Goal: Task Accomplishment & Management: Manage account settings

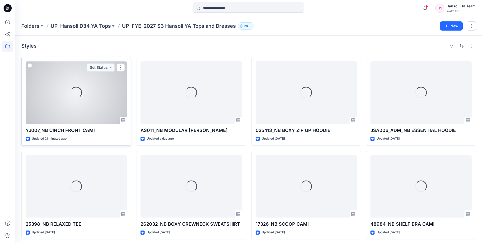
click at [78, 104] on div "Loading..." at bounding box center [76, 92] width 101 height 62
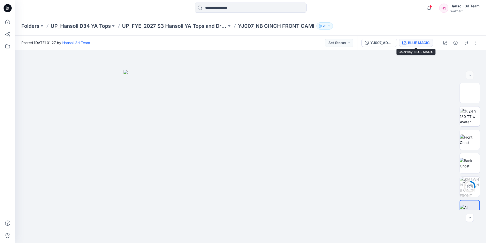
click at [425, 40] on div "BLUE MAGIC" at bounding box center [419, 43] width 22 height 6
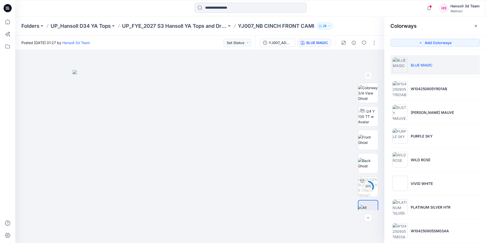
click at [423, 70] on li "BLUE MAGIC" at bounding box center [434, 64] width 89 height 19
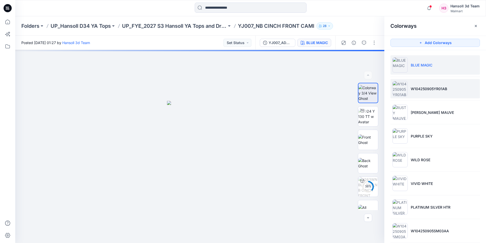
click at [414, 88] on p "W104250905YR01AB" at bounding box center [429, 88] width 36 height 5
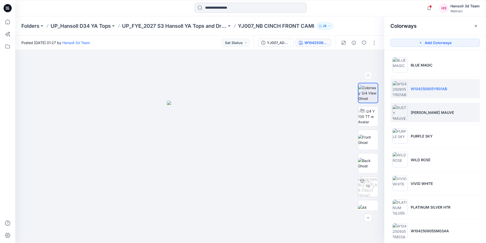
click at [419, 110] on p "[PERSON_NAME] MAUVE" at bounding box center [432, 112] width 43 height 5
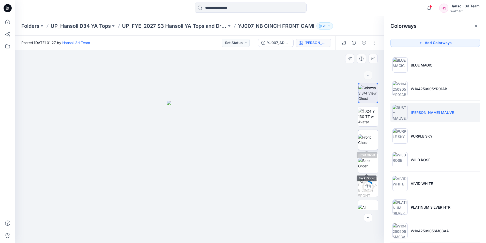
click at [370, 144] on img at bounding box center [368, 139] width 20 height 11
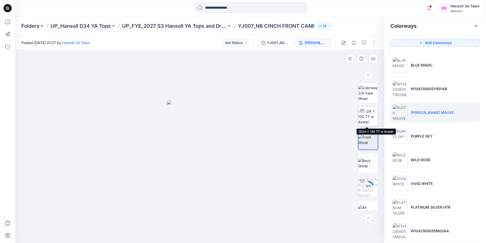
click at [371, 117] on img at bounding box center [368, 116] width 20 height 16
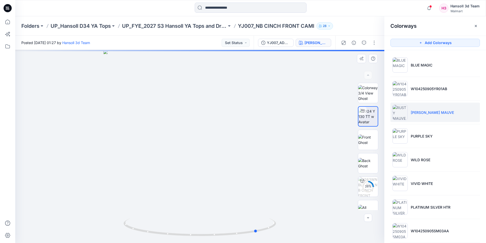
drag, startPoint x: 240, startPoint y: 199, endPoint x: 290, endPoint y: 173, distance: 55.3
click at [146, 203] on div at bounding box center [199, 146] width 369 height 193
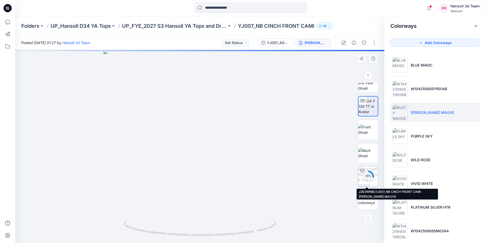
click at [365, 181] on circle at bounding box center [368, 176] width 10 height 10
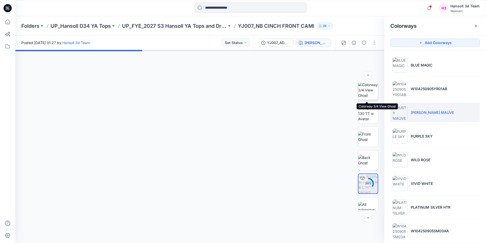
scroll to position [0, 0]
drag, startPoint x: 369, startPoint y: 101, endPoint x: 365, endPoint y: 102, distance: 3.6
click at [369, 101] on img at bounding box center [368, 93] width 20 height 16
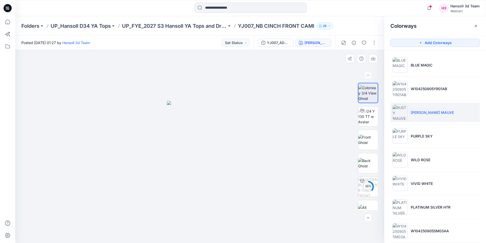
click at [220, 145] on img at bounding box center [200, 172] width 66 height 142
click at [415, 137] on p "PURPLE SKY" at bounding box center [422, 135] width 22 height 5
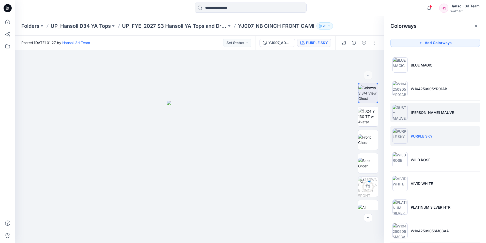
click at [415, 114] on p "[PERSON_NAME] MAUVE" at bounding box center [432, 112] width 43 height 5
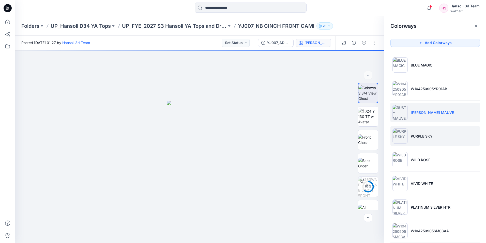
click at [415, 137] on p "PURPLE SKY" at bounding box center [422, 135] width 22 height 5
click at [409, 110] on li "[PERSON_NAME] MAUVE" at bounding box center [434, 111] width 89 height 19
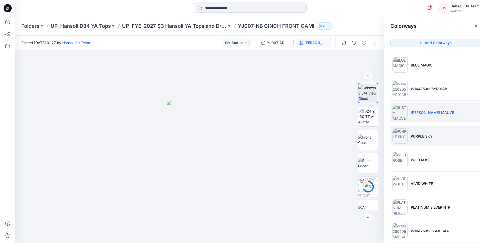
click at [407, 131] on img at bounding box center [400, 135] width 15 height 15
click at [398, 108] on img at bounding box center [400, 111] width 15 height 15
click at [404, 130] on img at bounding box center [400, 135] width 15 height 15
click at [402, 110] on img at bounding box center [400, 111] width 15 height 15
click at [414, 137] on p "PURPLE SKY" at bounding box center [422, 135] width 22 height 5
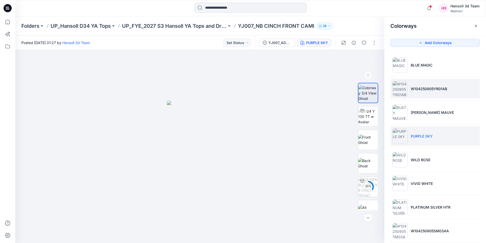
click at [415, 95] on li "W104250905YR01AB" at bounding box center [434, 88] width 89 height 19
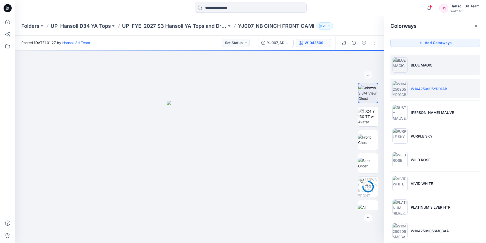
click at [413, 69] on li "BLUE MAGIC" at bounding box center [434, 64] width 89 height 19
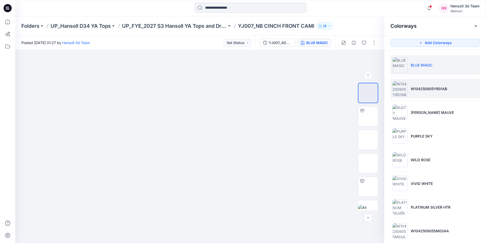
click at [416, 83] on li "W104250905YR01AB" at bounding box center [434, 88] width 89 height 19
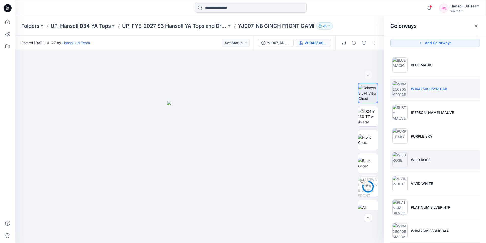
click at [419, 157] on p "WILD ROSE" at bounding box center [421, 159] width 20 height 5
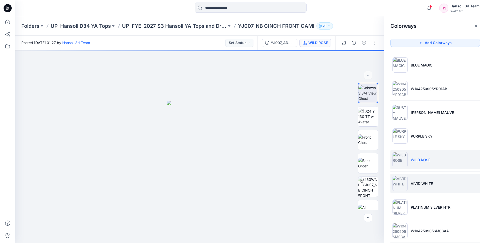
click at [418, 187] on li "VIVID WHITE" at bounding box center [434, 182] width 89 height 19
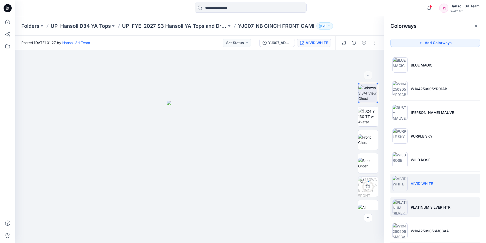
click at [417, 204] on p "PLATINUM SILVER HTR" at bounding box center [431, 206] width 40 height 5
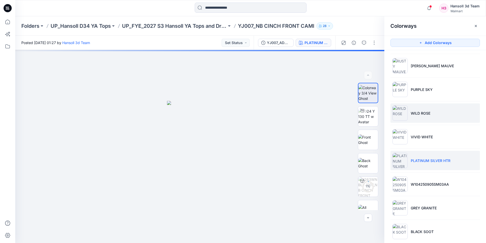
scroll to position [51, 0]
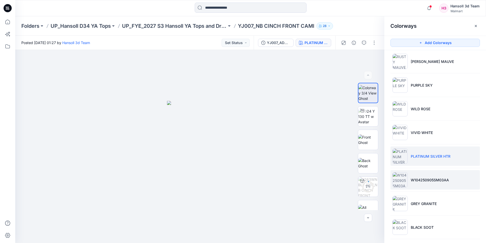
click at [439, 178] on p "W104250905SM03AA" at bounding box center [430, 179] width 38 height 5
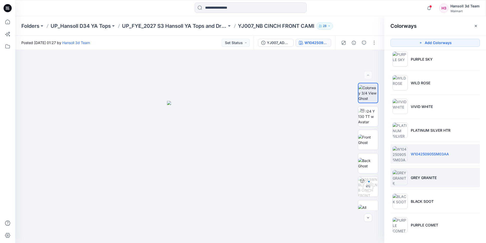
scroll to position [78, 0]
click at [438, 179] on li "GREY GRANITE" at bounding box center [434, 176] width 89 height 19
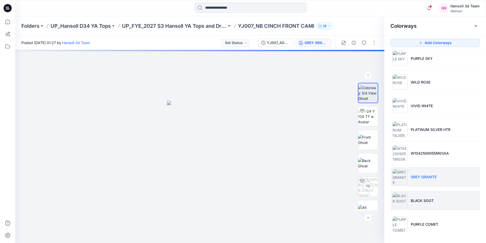
click at [425, 204] on li "BLACK SOOT" at bounding box center [434, 199] width 89 height 19
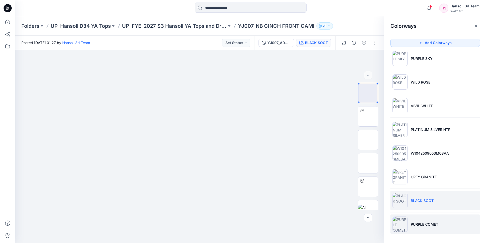
click at [424, 223] on p "PURPLE COMET" at bounding box center [424, 223] width 27 height 5
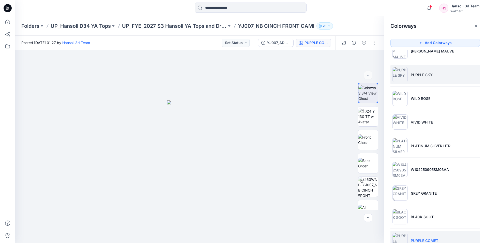
scroll to position [52, 0]
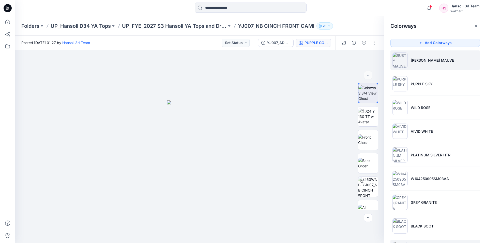
click at [420, 65] on li "[PERSON_NAME] MAUVE" at bounding box center [434, 59] width 89 height 19
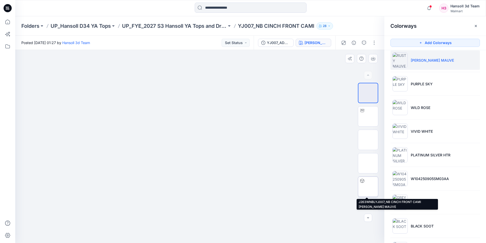
click at [365, 189] on img at bounding box center [368, 186] width 20 height 20
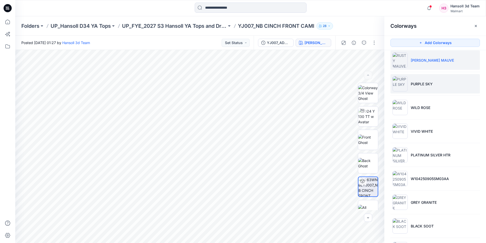
click at [405, 86] on img at bounding box center [400, 83] width 15 height 15
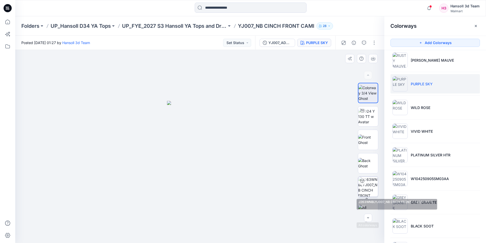
click at [366, 188] on img at bounding box center [368, 186] width 20 height 20
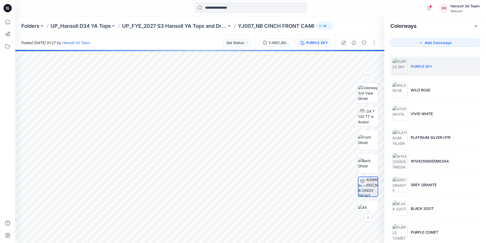
scroll to position [78, 0]
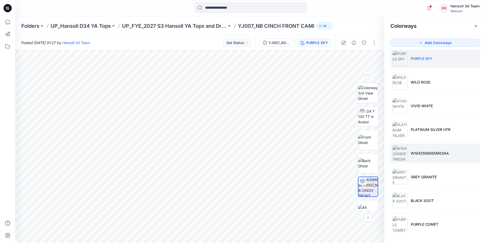
click at [407, 156] on li "W104250905SM03AA" at bounding box center [434, 152] width 89 height 19
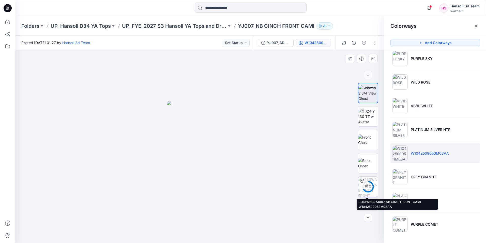
click at [370, 182] on circle at bounding box center [368, 186] width 10 height 10
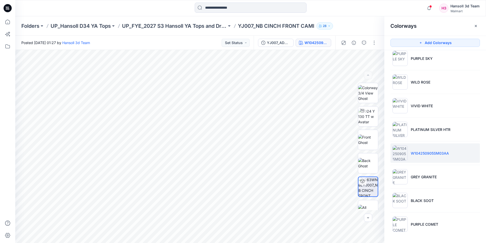
click at [445, 23] on div "Colorways" at bounding box center [435, 25] width 102 height 19
click at [478, 28] on button "button" at bounding box center [476, 26] width 8 height 8
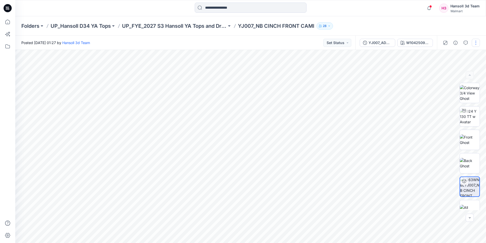
click at [474, 42] on button "button" at bounding box center [476, 43] width 8 height 8
click at [462, 30] on div "Folders UP_Hansoll D34 YA Tops UP_FYE_2027 S3 Hansoll YA Tops and Dresses YJ007…" at bounding box center [250, 25] width 471 height 19
click at [476, 43] on button "button" at bounding box center [476, 43] width 8 height 8
click at [447, 69] on button "Edit" at bounding box center [454, 68] width 47 height 9
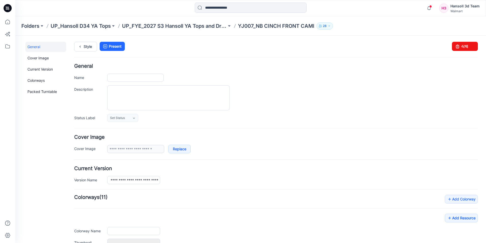
type input "**********"
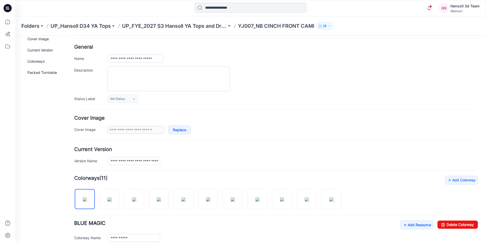
scroll to position [51, 0]
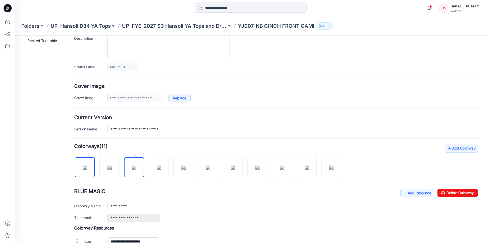
click at [132, 169] on img at bounding box center [134, 167] width 4 height 4
click at [458, 198] on div "**********" at bounding box center [276, 204] width 404 height 33
click at [457, 194] on link "Delete Colorway" at bounding box center [458, 192] width 40 height 8
type input "**********"
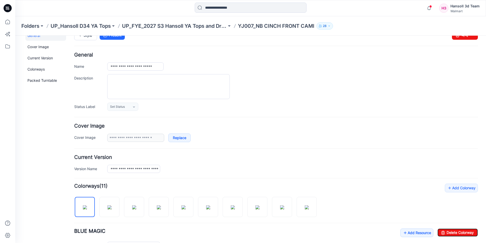
scroll to position [0, 0]
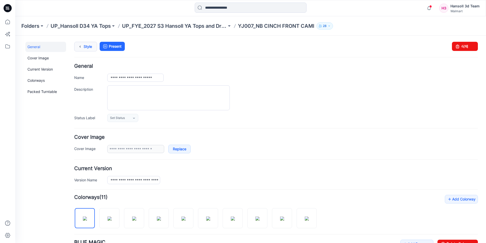
click at [89, 47] on link "Style" at bounding box center [85, 47] width 23 height 10
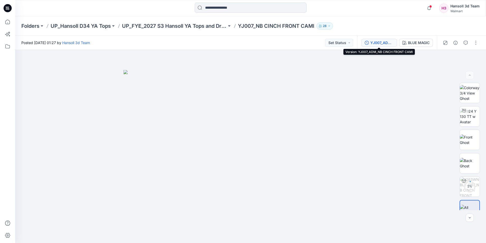
click at [375, 42] on div "YJ007_ADM_NB CINCH FRONT CAMI" at bounding box center [381, 43] width 23 height 6
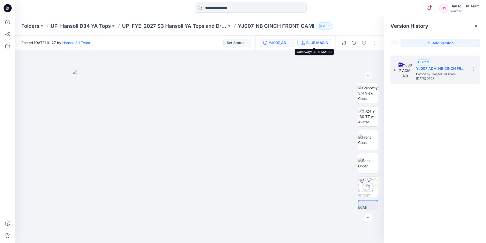
click at [323, 43] on div "BLUE MAGIC" at bounding box center [317, 43] width 22 height 6
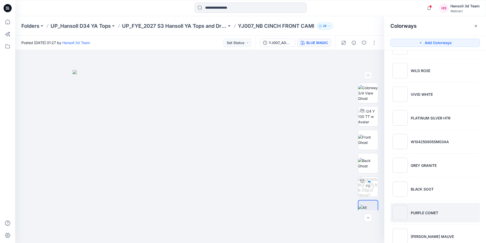
scroll to position [78, 0]
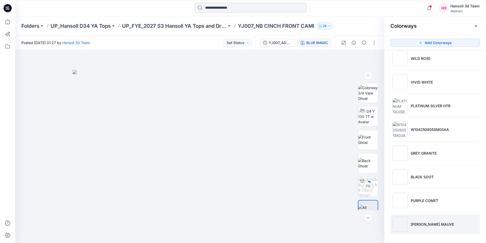
click at [416, 220] on li "RUSTY MAUVE" at bounding box center [434, 223] width 89 height 19
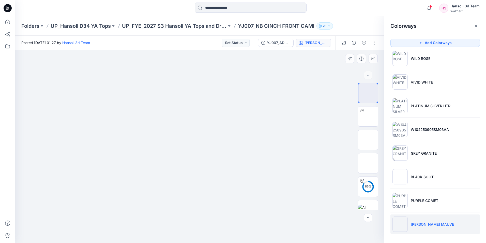
click at [294, 227] on div at bounding box center [199, 146] width 369 height 193
click at [365, 188] on div "87 %" at bounding box center [368, 186] width 12 height 4
click at [474, 27] on icon "button" at bounding box center [476, 26] width 4 height 4
